Goal: Task Accomplishment & Management: Manage account settings

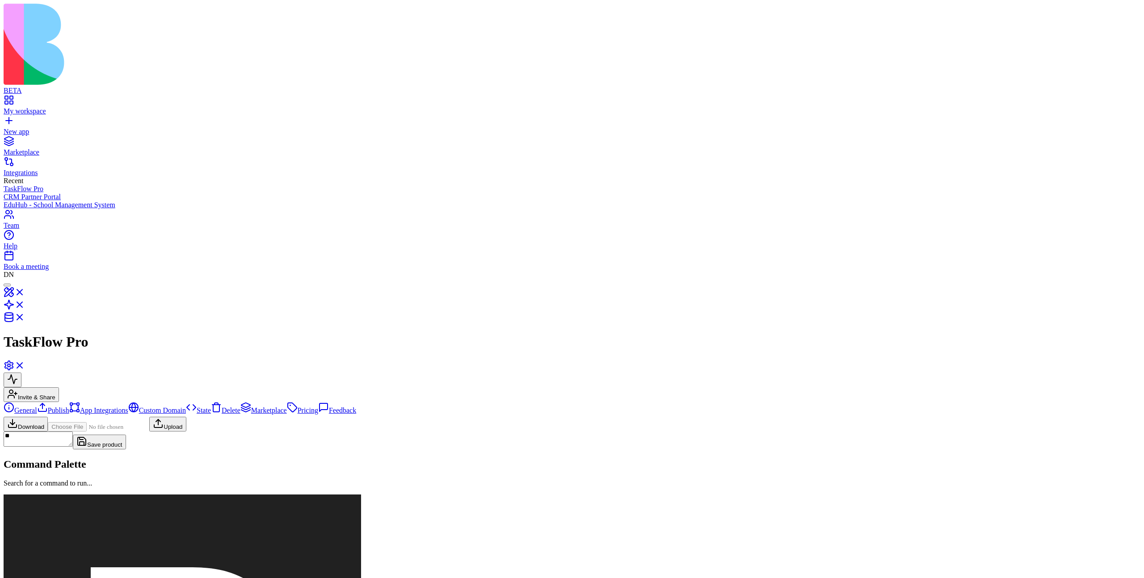
scroll to position [80, 0]
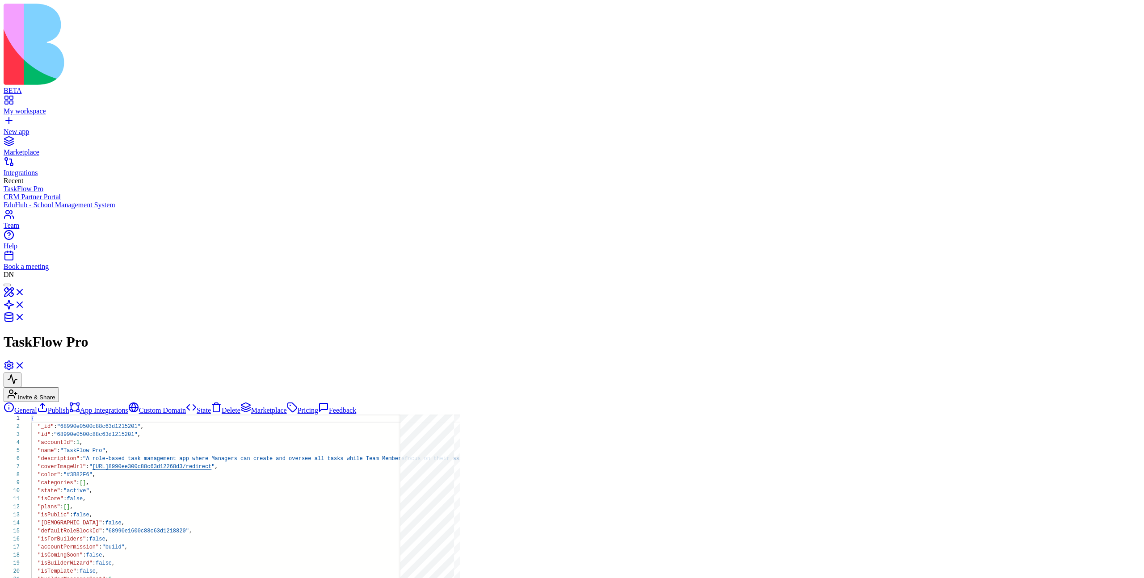
click at [37, 406] on link "General" at bounding box center [21, 410] width 34 height 8
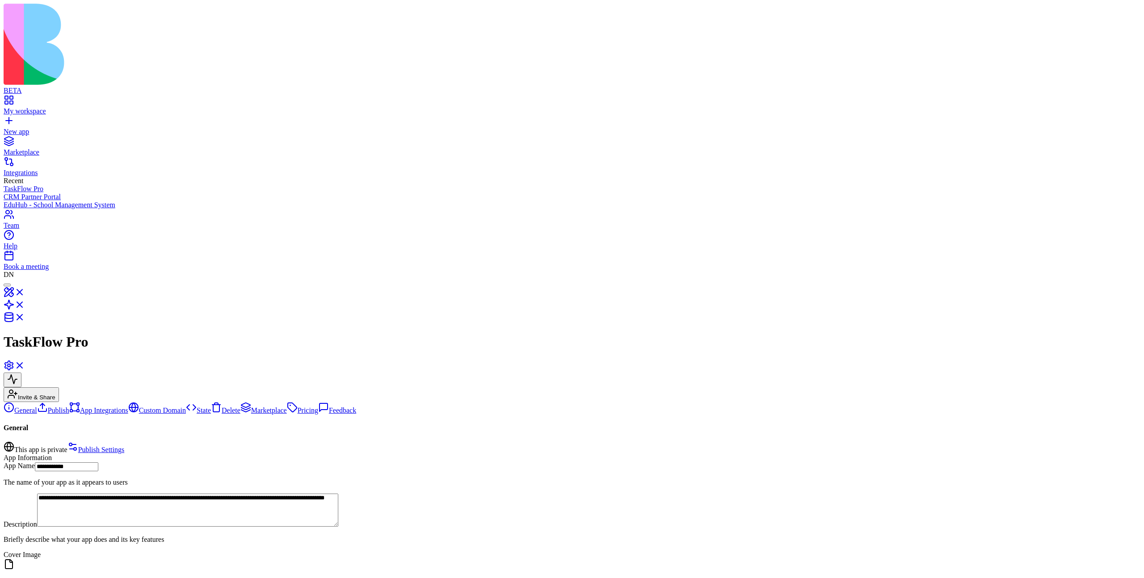
click at [69, 406] on link "Publish" at bounding box center [53, 410] width 32 height 8
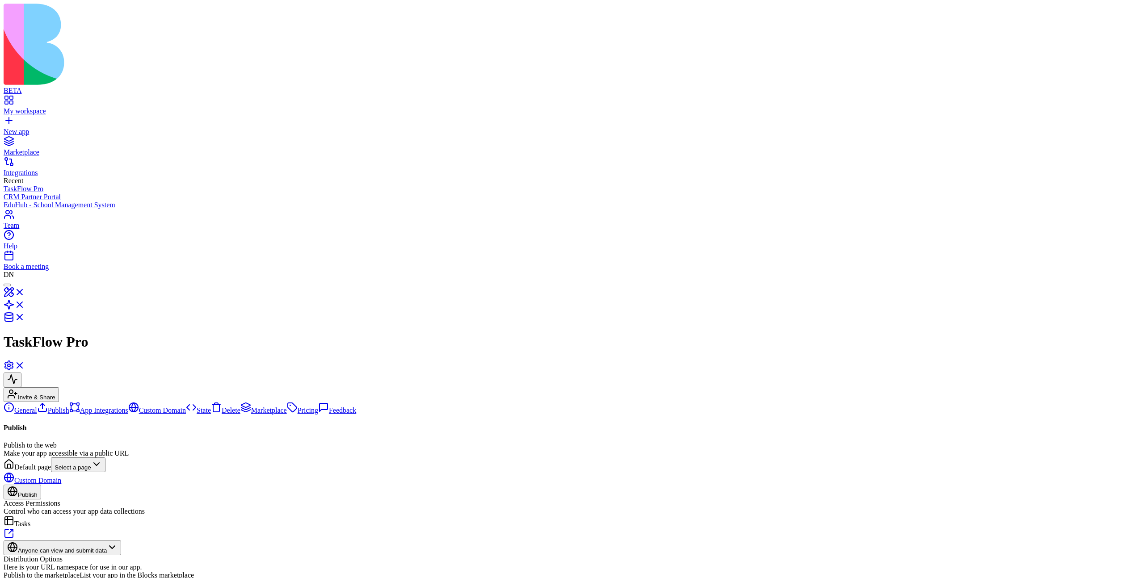
click at [37, 406] on link "General" at bounding box center [21, 410] width 34 height 8
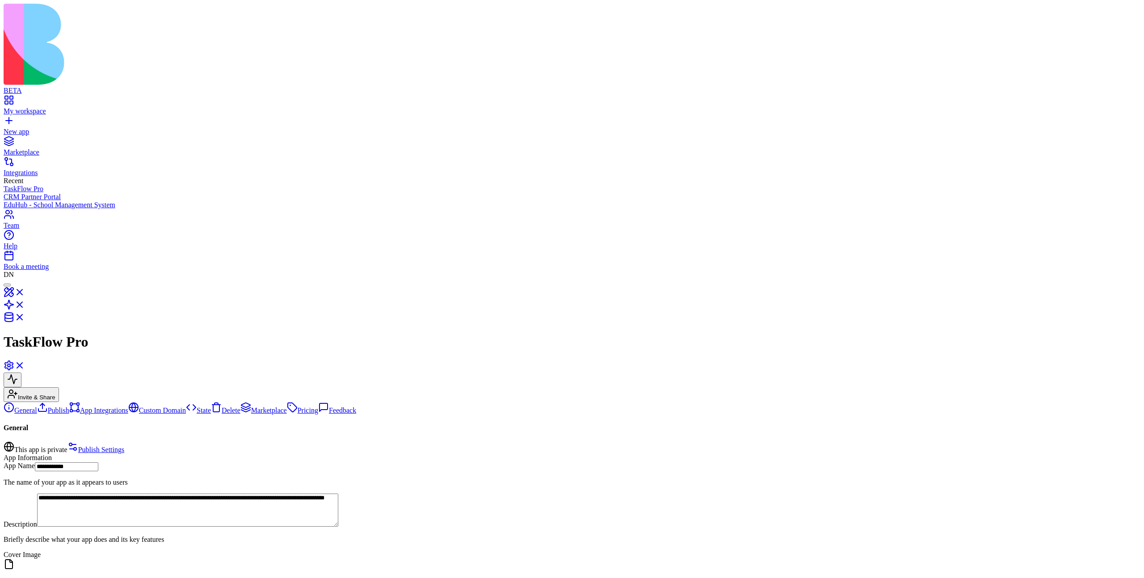
click at [58, 406] on link "Publish" at bounding box center [53, 410] width 32 height 8
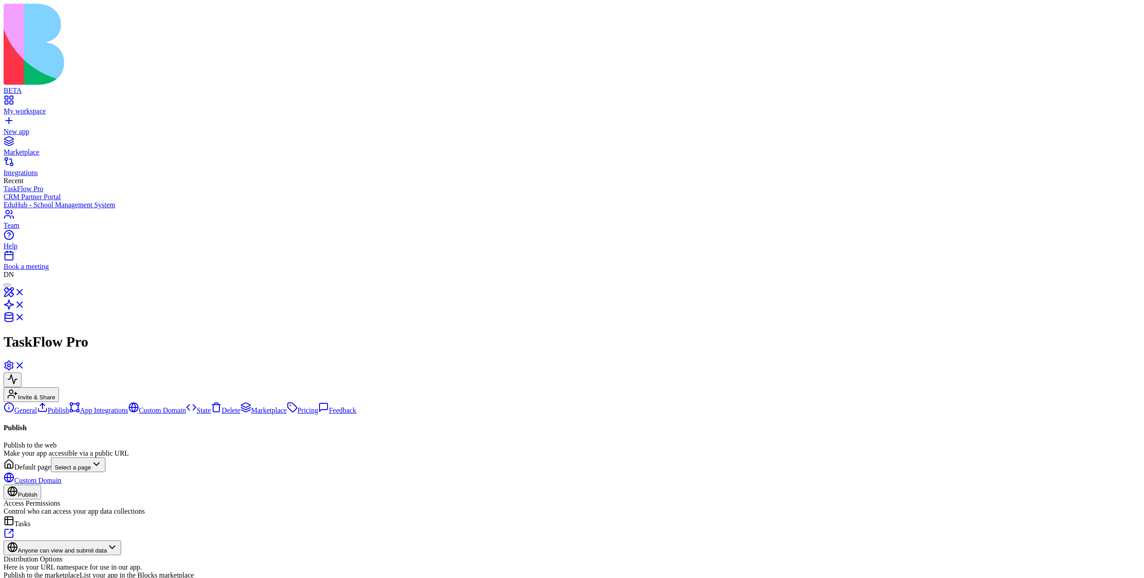
click at [69, 406] on link "App Integrations" at bounding box center [98, 410] width 59 height 8
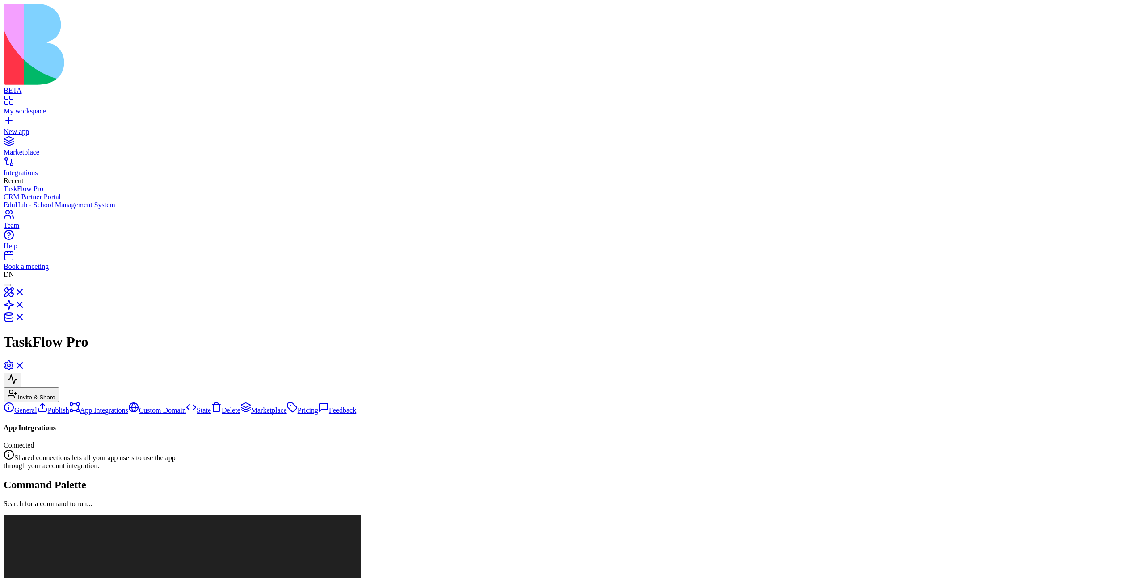
click at [128, 406] on link "Custom Domain" at bounding box center [157, 410] width 58 height 8
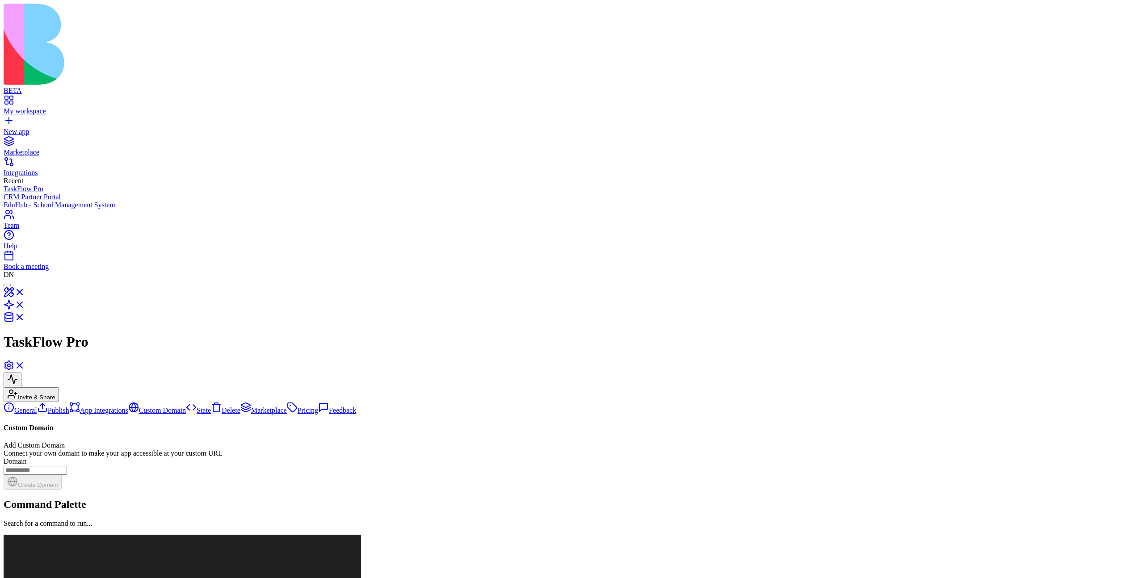
click at [60, 406] on link "Publish" at bounding box center [53, 410] width 32 height 8
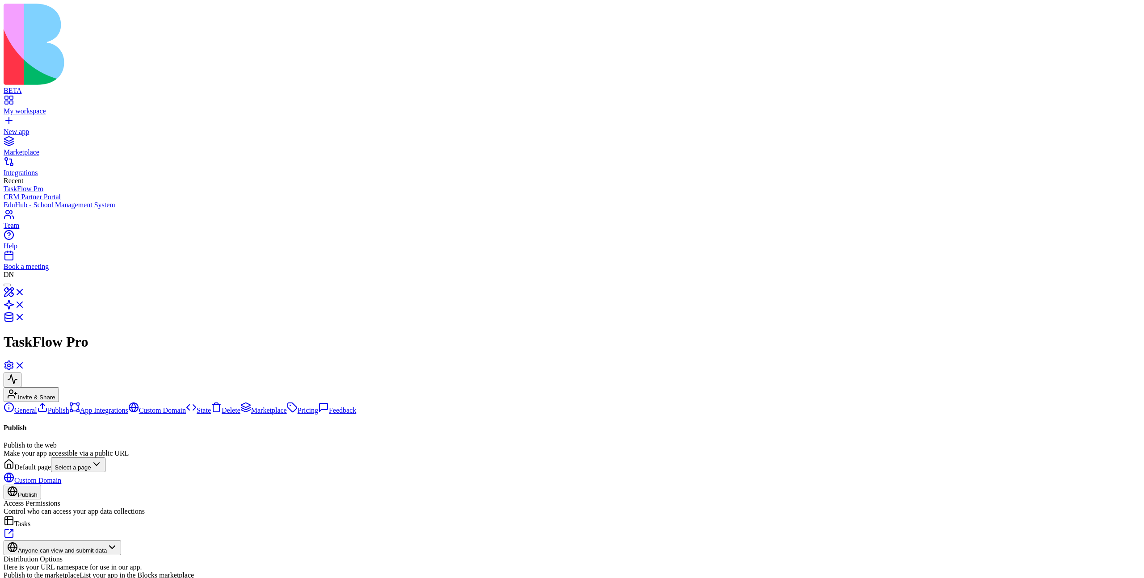
click at [37, 406] on link "General" at bounding box center [21, 410] width 34 height 8
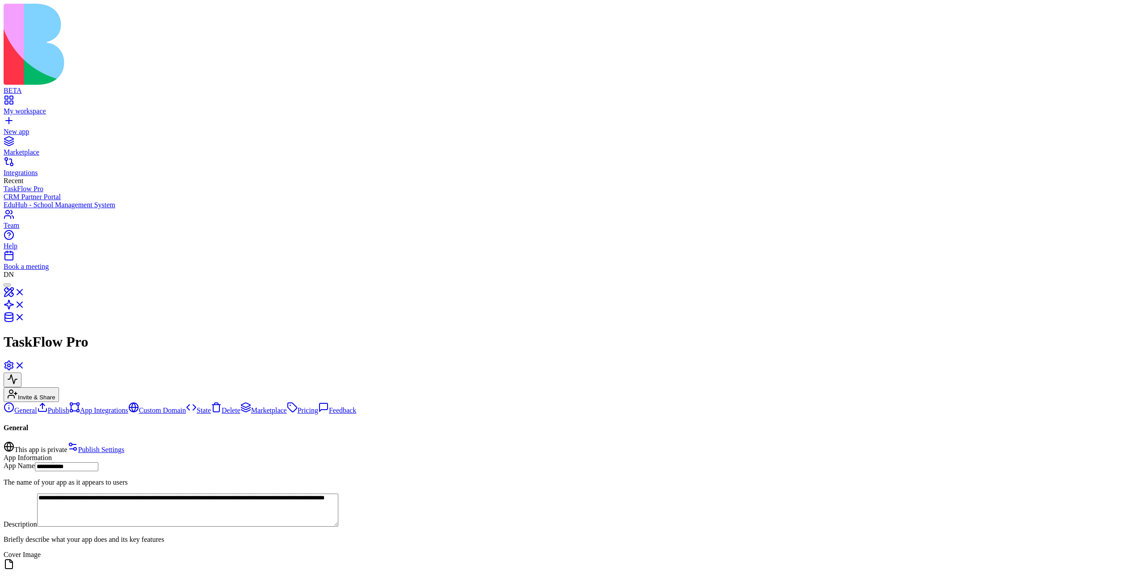
click at [69, 406] on link "App Integrations" at bounding box center [98, 410] width 59 height 8
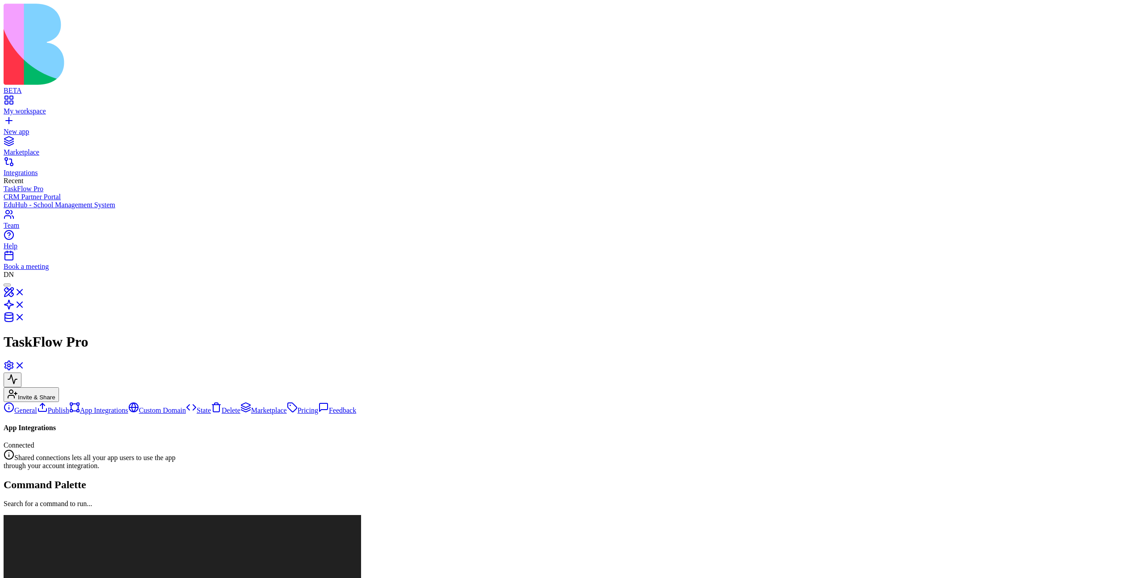
click at [37, 406] on link "General" at bounding box center [21, 410] width 34 height 8
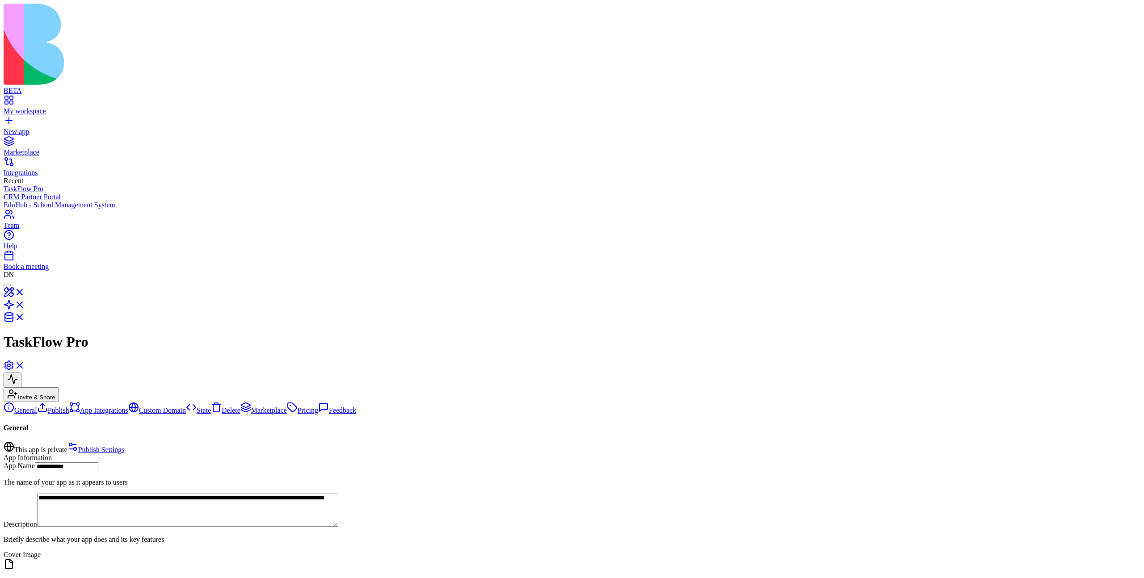
click at [61, 406] on link "Publish" at bounding box center [53, 410] width 32 height 8
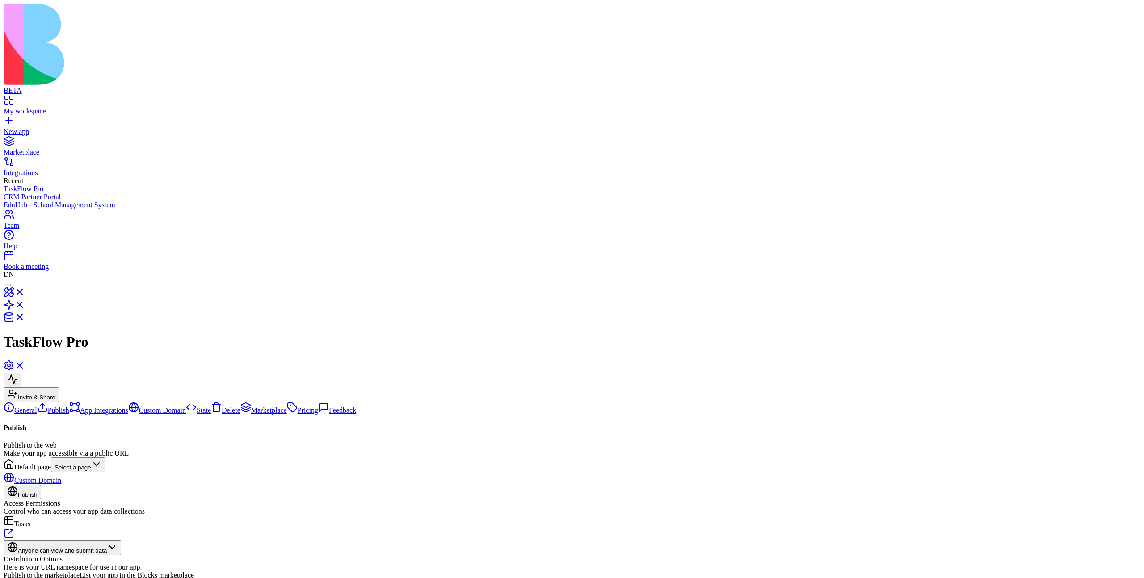
click at [69, 406] on link "App Integrations" at bounding box center [98, 410] width 59 height 8
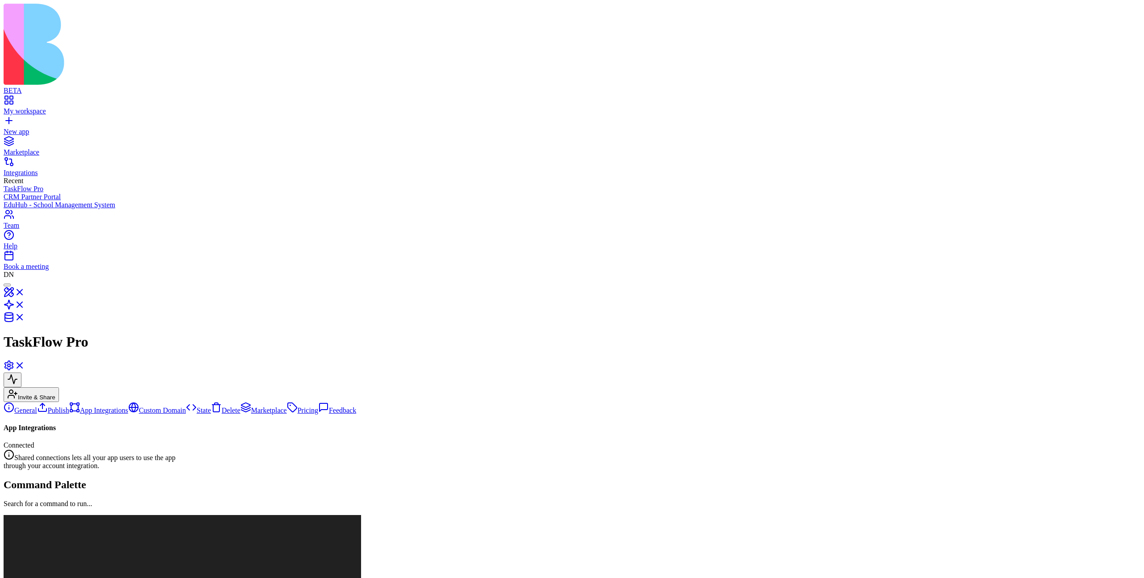
click at [128, 406] on link "Custom Domain" at bounding box center [157, 410] width 58 height 8
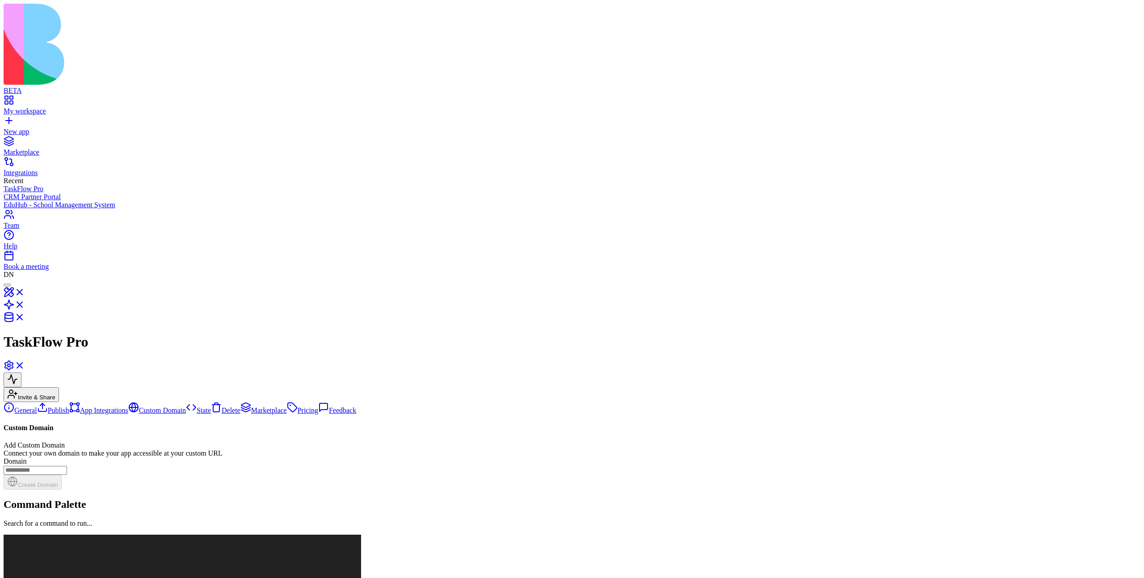
click at [211, 406] on link "Delete" at bounding box center [225, 410] width 29 height 8
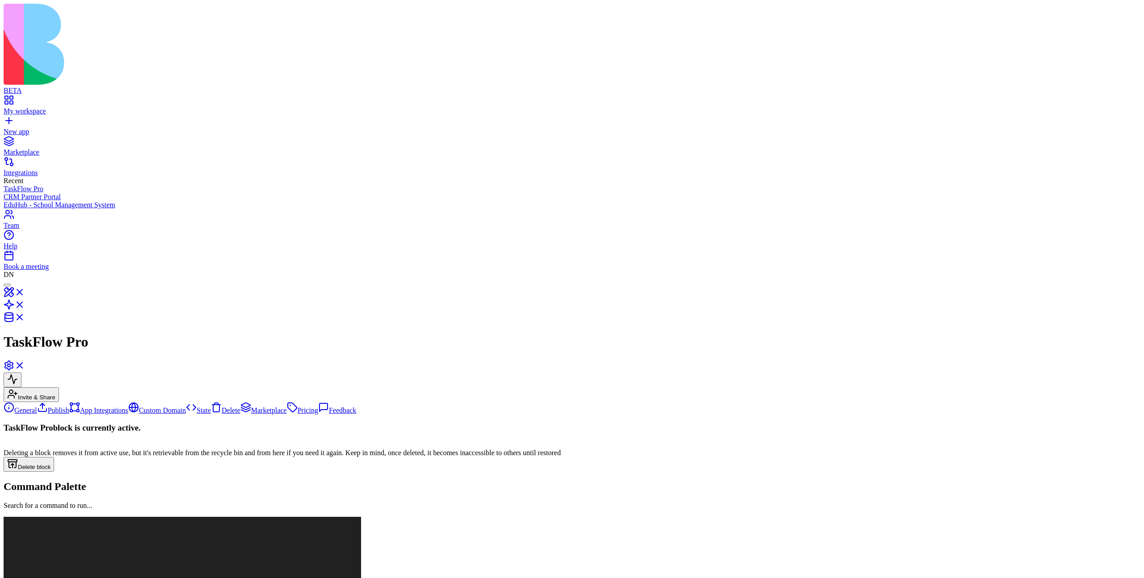
click at [186, 406] on link "State" at bounding box center [198, 410] width 25 height 8
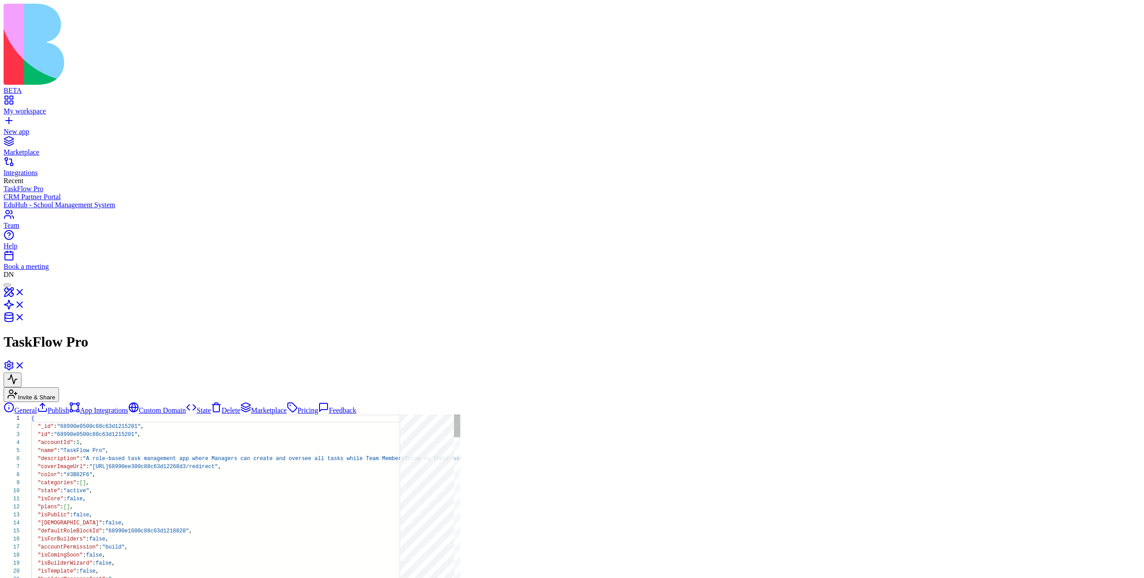
scroll to position [80, 0]
click at [240, 406] on link "Marketplace" at bounding box center [263, 410] width 46 height 8
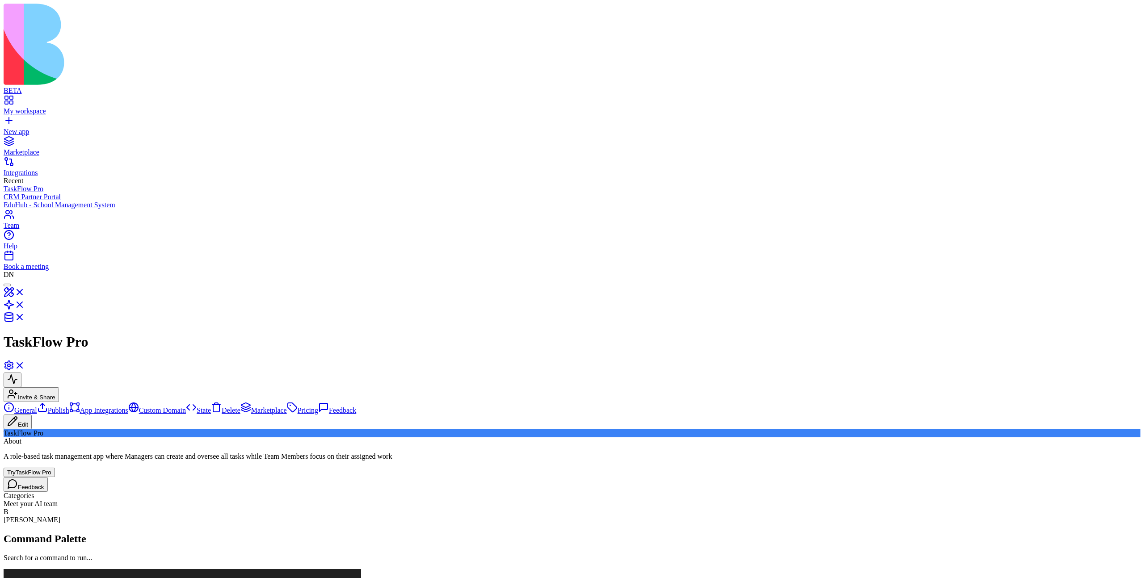
click at [211, 406] on link "Delete" at bounding box center [225, 410] width 29 height 8
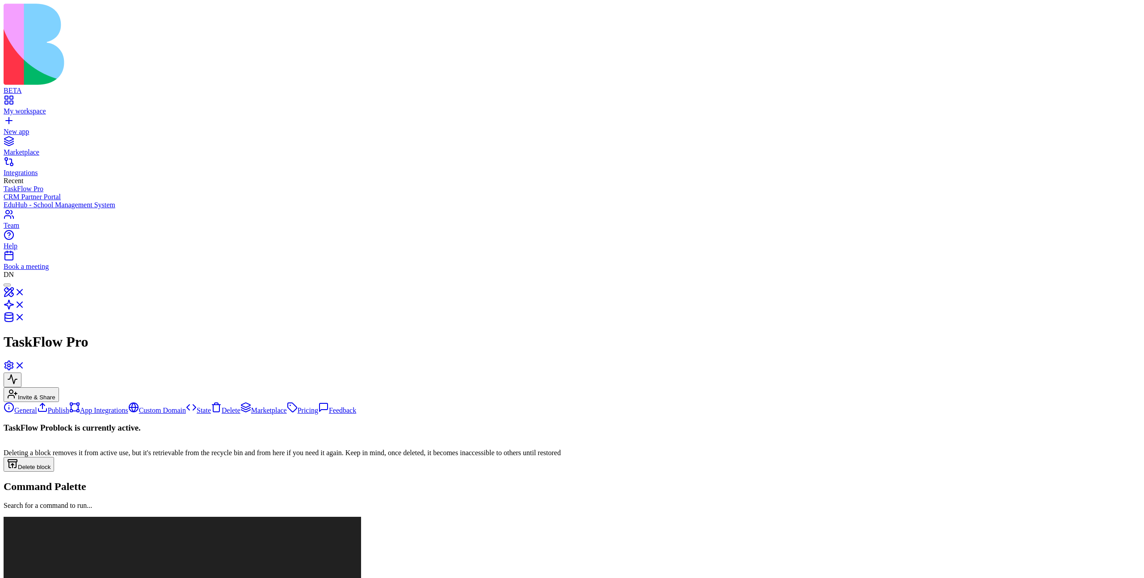
click at [186, 406] on link "State" at bounding box center [198, 410] width 25 height 8
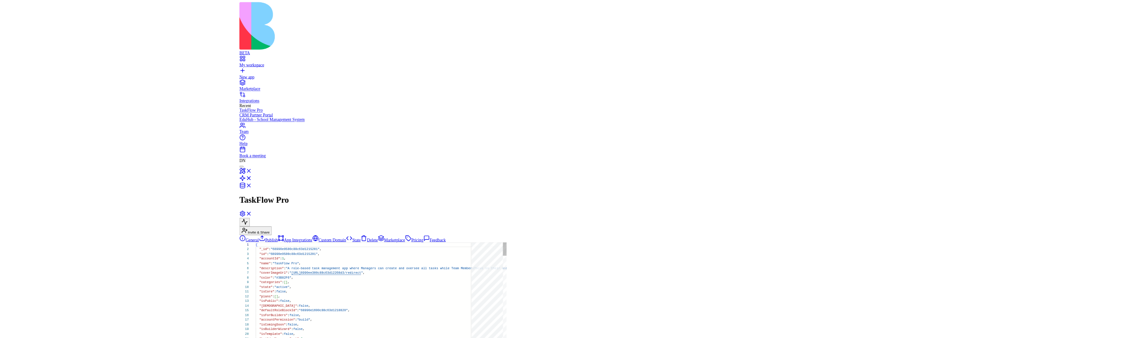
scroll to position [80, 0]
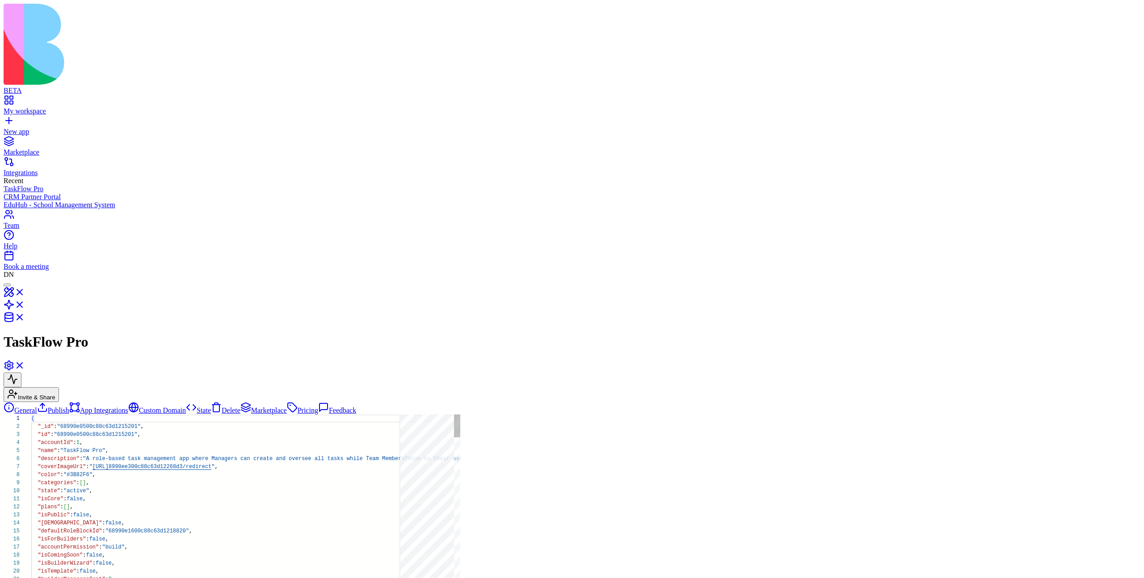
click at [128, 406] on link "Custom Domain" at bounding box center [157, 410] width 58 height 8
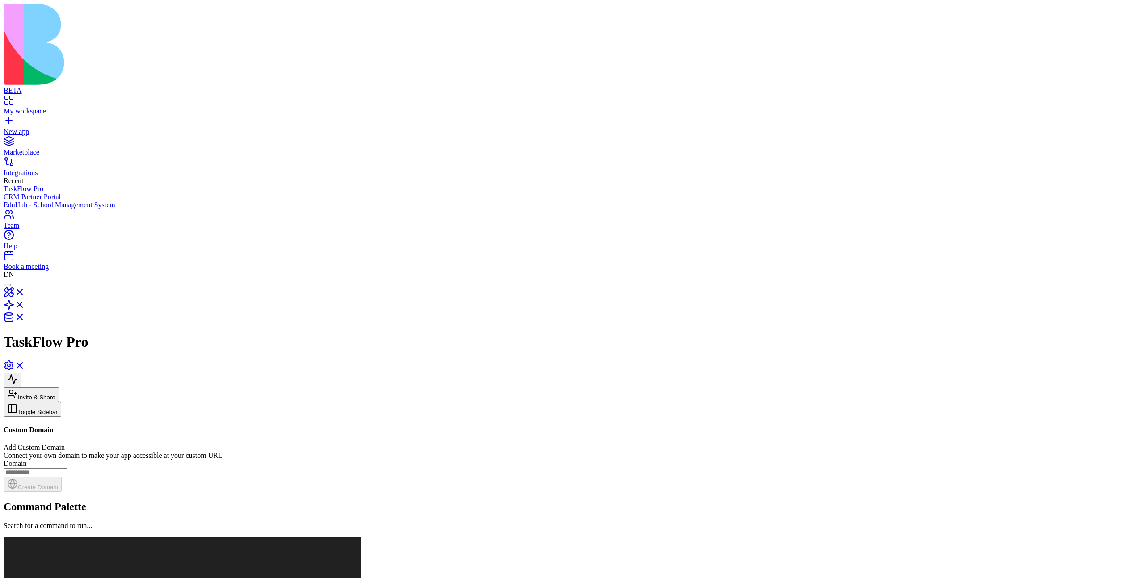
click at [61, 402] on button "Toggle Sidebar" at bounding box center [33, 409] width 58 height 15
click at [29, 402] on button "Toggle Sidebar" at bounding box center [33, 409] width 58 height 15
click at [61, 402] on button "Toggle Sidebar" at bounding box center [33, 409] width 58 height 15
click at [26, 402] on button "Toggle Sidebar" at bounding box center [33, 409] width 58 height 15
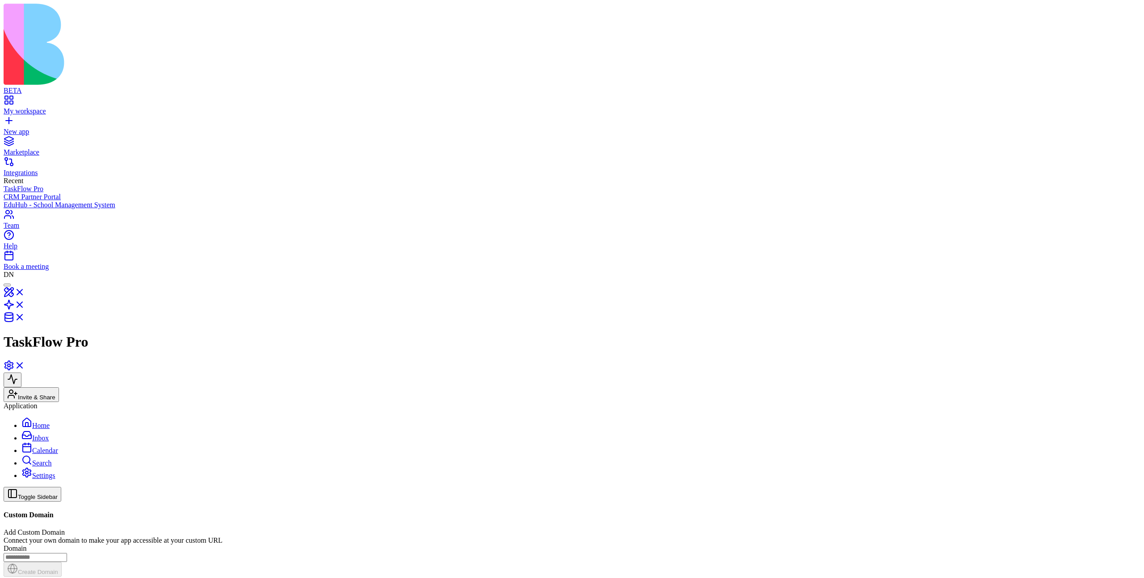
click at [50, 422] on link "Home" at bounding box center [35, 426] width 28 height 8
click at [49, 434] on link "Inbox" at bounding box center [34, 438] width 27 height 8
click at [62, 417] on ul "Home Inbox Calendar Search Settings" at bounding box center [572, 448] width 1136 height 63
click at [56, 402] on div "Application Home Inbox Calendar Search Settings" at bounding box center [572, 441] width 1136 height 78
click at [52, 472] on link "Settings" at bounding box center [38, 476] width 34 height 8
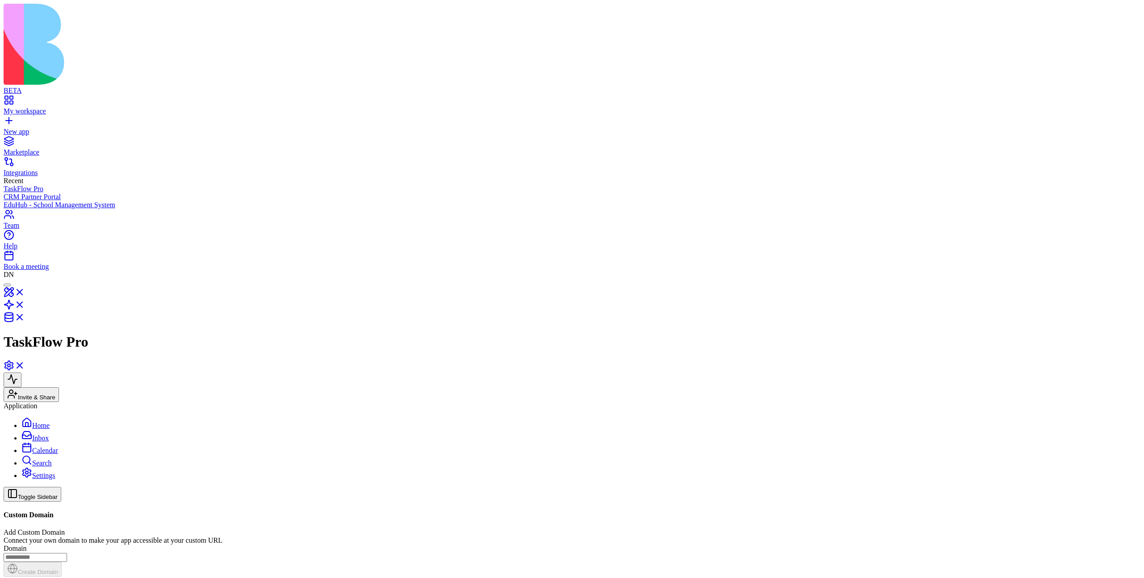
click at [51, 459] on link "Search" at bounding box center [36, 463] width 30 height 8
click at [51, 447] on link "Calendar" at bounding box center [39, 451] width 37 height 8
click at [180, 487] on main "Toggle Sidebar Custom Domain Add Custom Domain Connect your own domain to make …" at bounding box center [572, 532] width 1136 height 90
click at [122, 402] on div "Application Home Inbox Calendar Search Settings" at bounding box center [572, 441] width 1136 height 78
